Goal: Find specific page/section: Find specific page/section

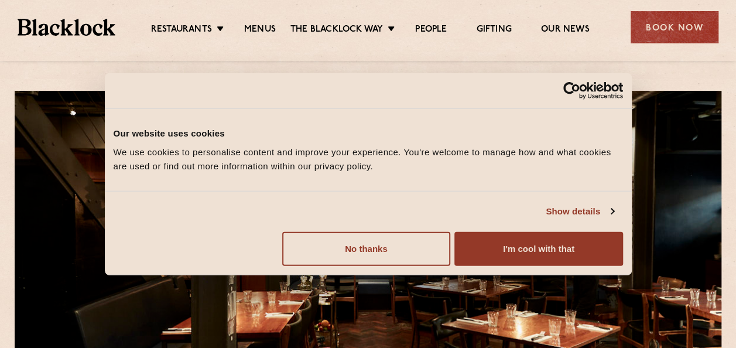
click at [247, 23] on ul "Restaurants [GEOGRAPHIC_DATA] [GEOGRAPHIC_DATA] [GEOGRAPHIC_DATA] [GEOGRAPHIC_D…" at bounding box center [369, 27] width 509 height 19
click at [254, 30] on link "Menus" at bounding box center [260, 30] width 32 height 13
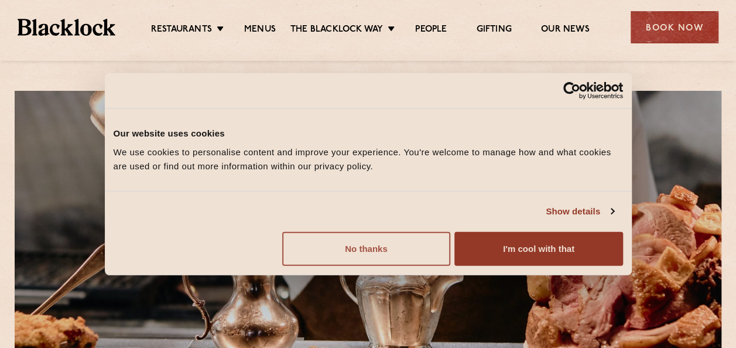
click at [369, 246] on button "No thanks" at bounding box center [366, 248] width 168 height 34
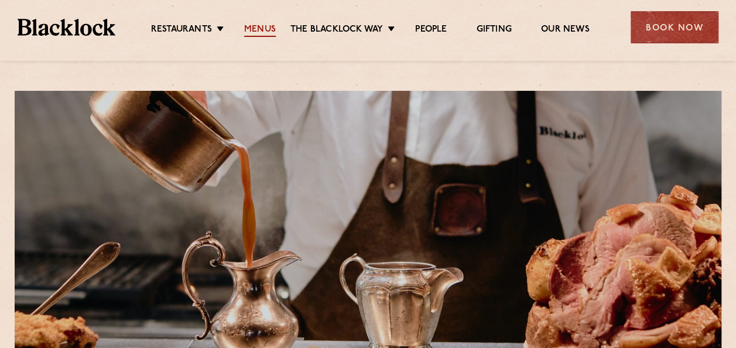
click at [256, 29] on link "Menus" at bounding box center [260, 30] width 32 height 13
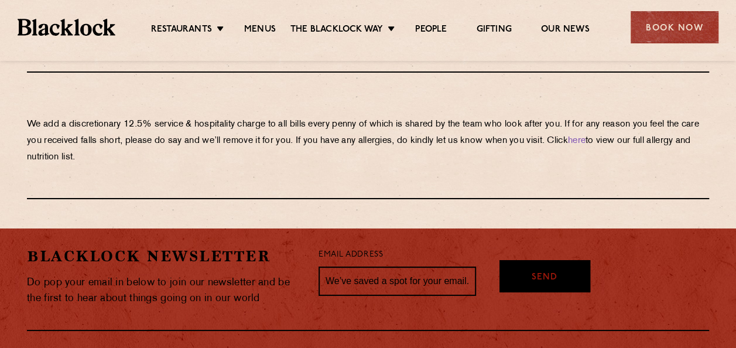
scroll to position [2075, 0]
